Goal: Information Seeking & Learning: Learn about a topic

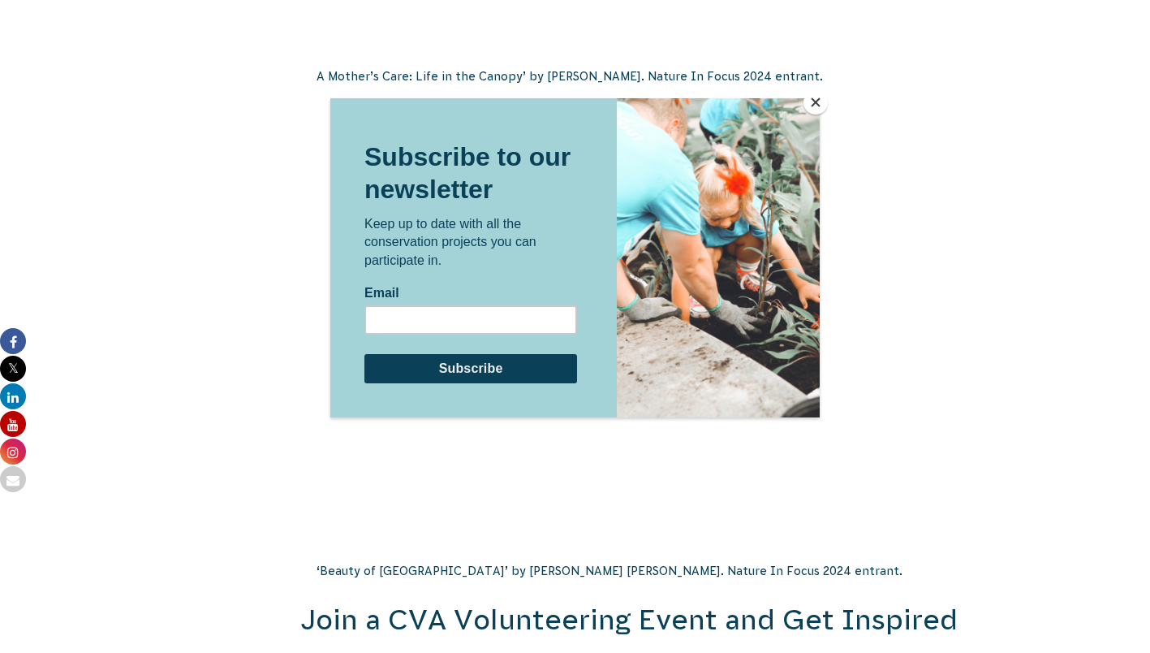
scroll to position [2669, 0]
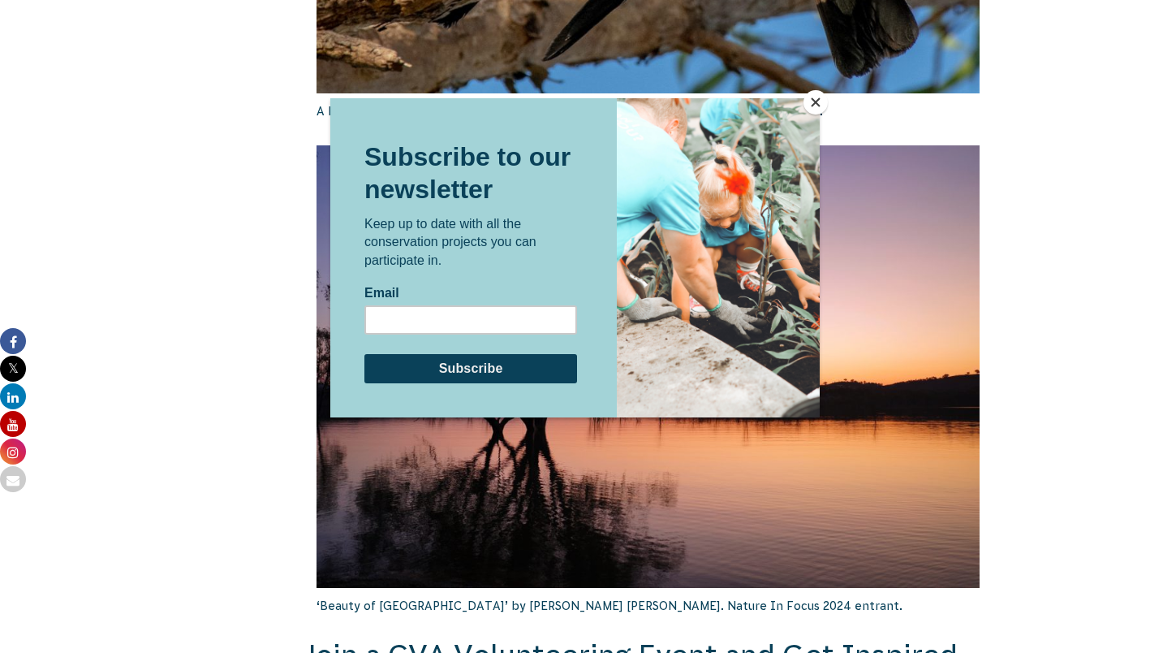
click at [814, 102] on button "Close" at bounding box center [816, 102] width 24 height 24
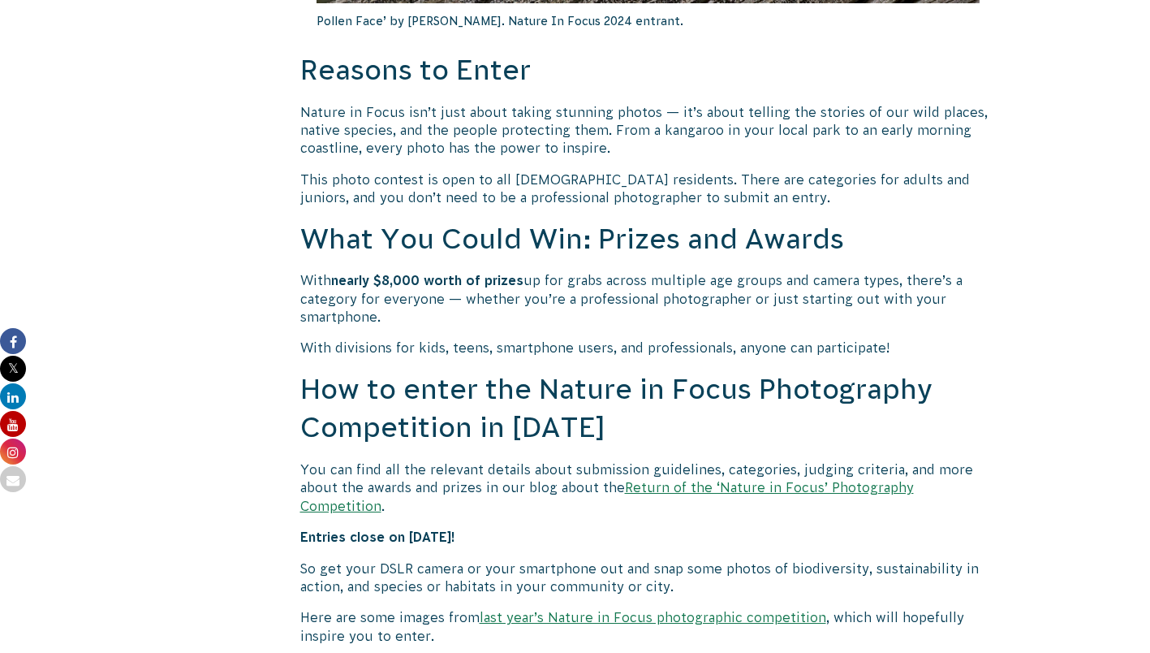
scroll to position [1161, 0]
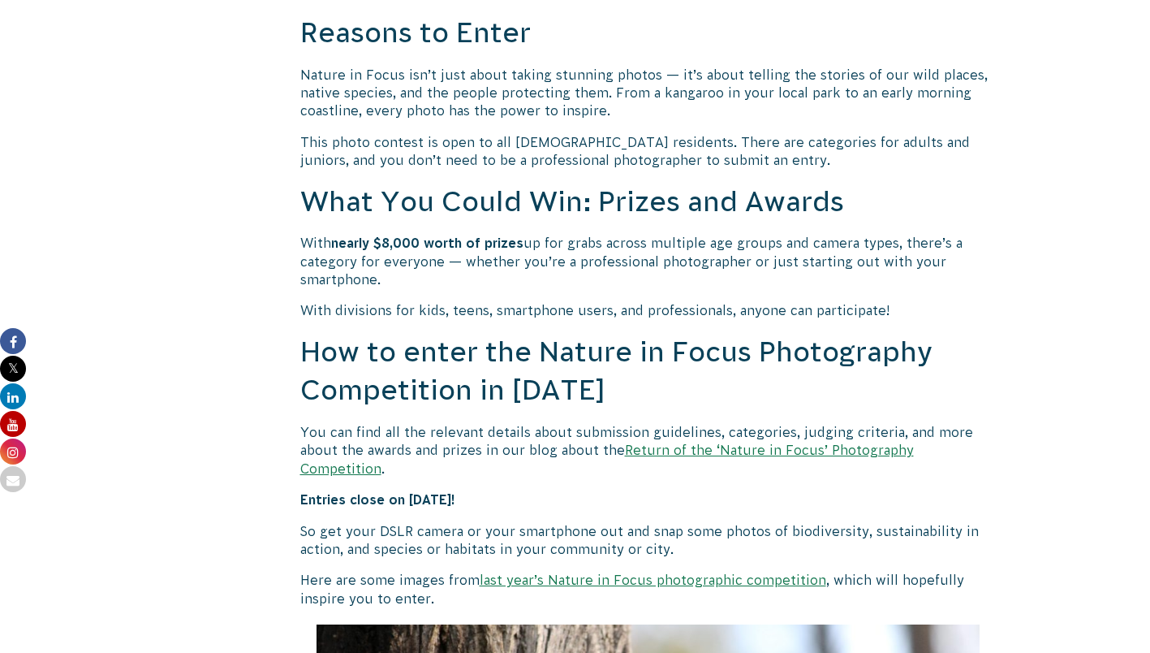
click at [635, 447] on link "Return of the ‘Nature in Focus’ Photography Competition" at bounding box center [607, 458] width 614 height 32
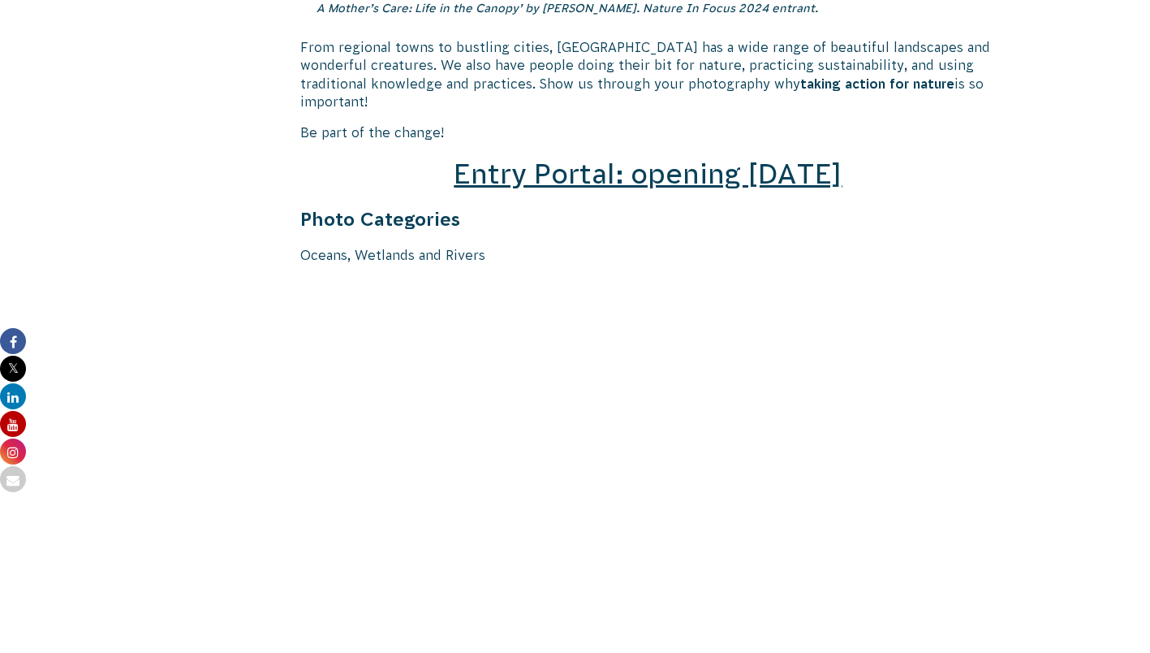
scroll to position [2362, 0]
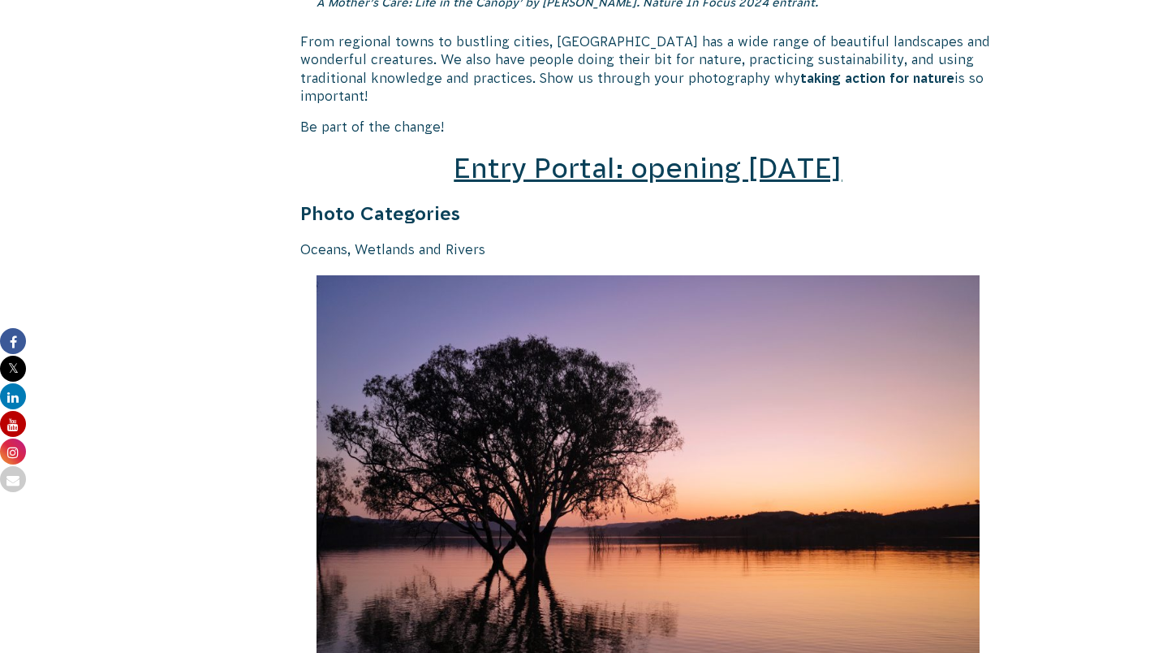
click at [665, 153] on span "Entry Portal: opening July 4" at bounding box center [648, 168] width 388 height 31
